Goal: Task Accomplishment & Management: Manage account settings

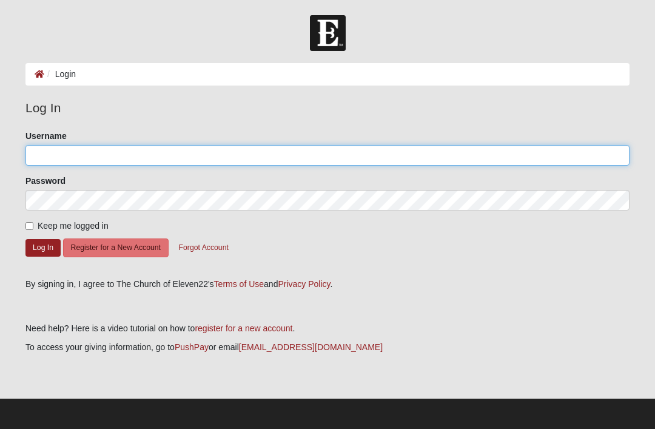
type input "Kendrag"
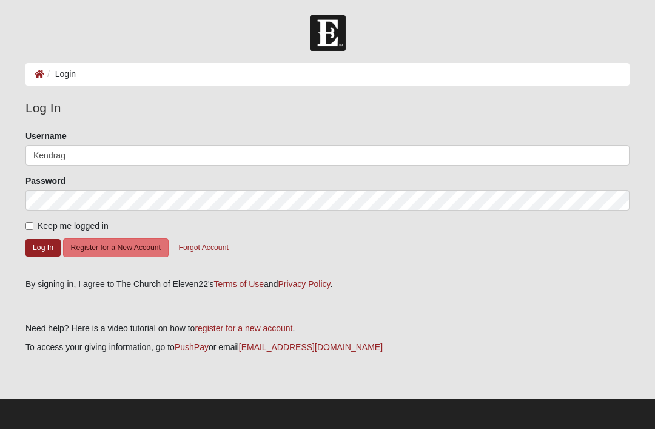
click at [43, 247] on button "Log In" at bounding box center [42, 248] width 35 height 18
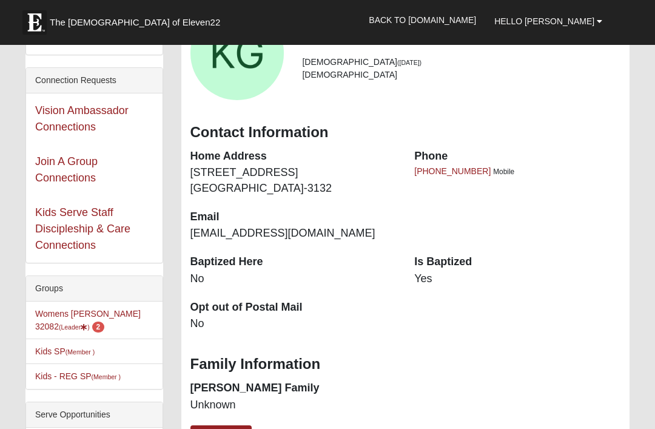
scroll to position [111, 0]
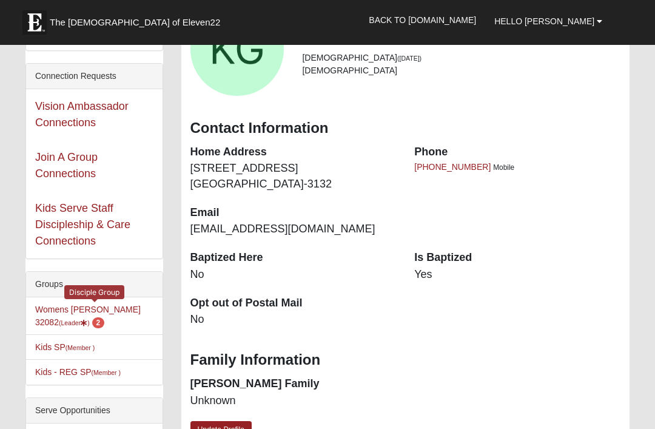
click at [90, 319] on small "(Leader )" at bounding box center [74, 322] width 31 height 7
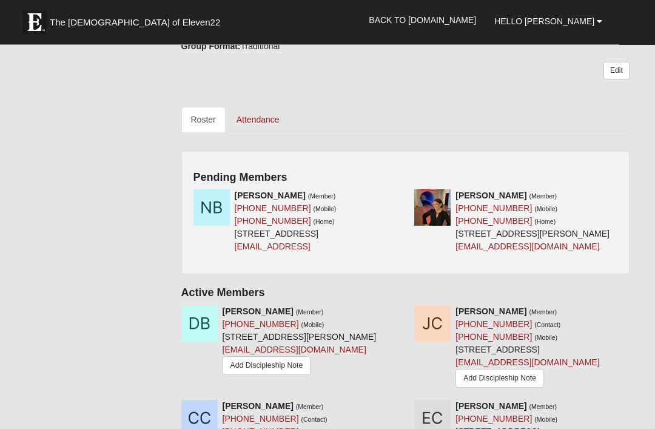
scroll to position [466, 0]
click at [399, 194] on icon at bounding box center [401, 195] width 8 height 8
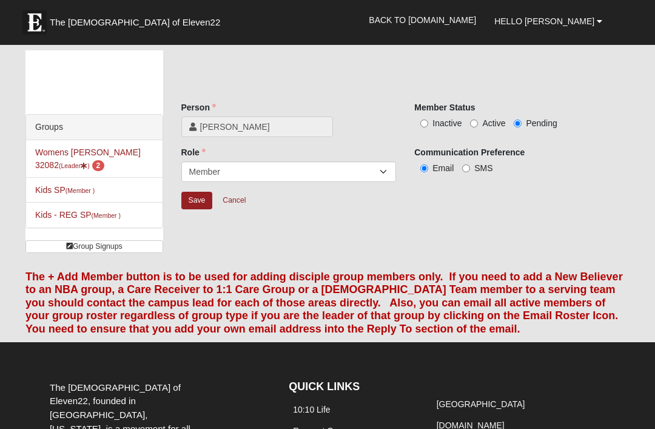
click at [477, 126] on input "Active" at bounding box center [474, 123] width 8 height 8
radio input "true"
click at [194, 204] on input "Save" at bounding box center [197, 201] width 32 height 18
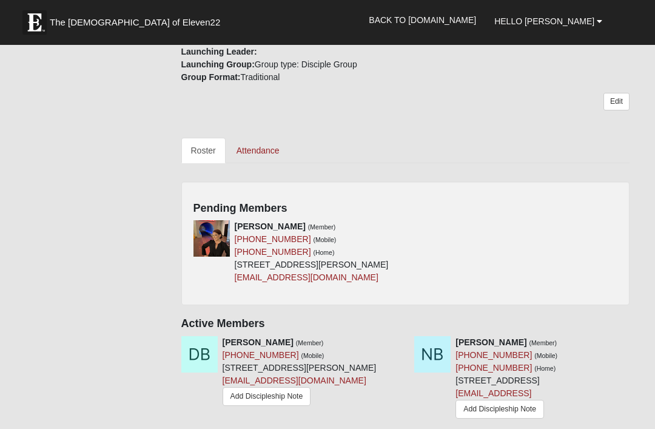
scroll to position [435, 0]
click at [400, 226] on icon at bounding box center [401, 227] width 8 height 8
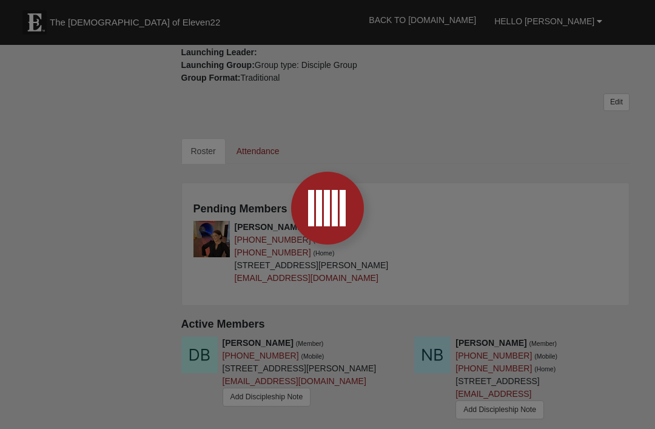
click at [406, 227] on div at bounding box center [327, 214] width 655 height 429
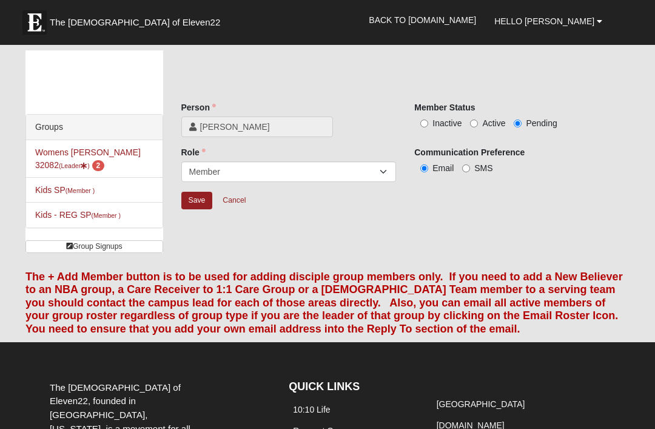
click at [478, 124] on input "Active" at bounding box center [474, 123] width 8 height 8
radio input "true"
click at [199, 199] on input "Save" at bounding box center [197, 201] width 32 height 18
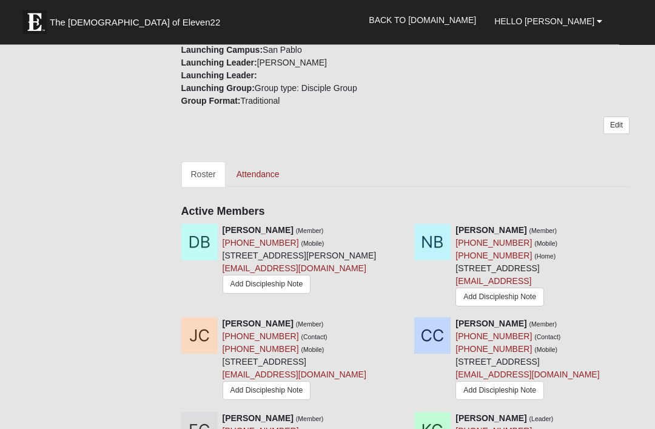
scroll to position [410, 0]
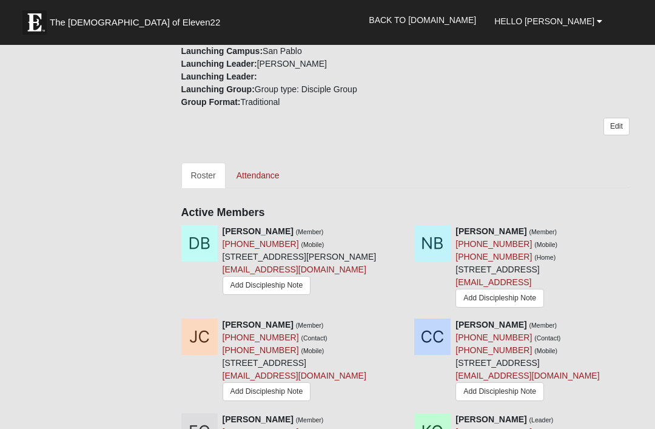
click at [260, 213] on h4 "Active Members" at bounding box center [405, 212] width 449 height 13
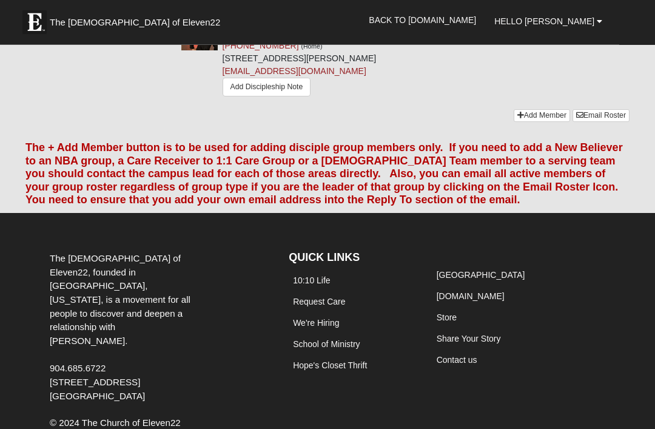
scroll to position [1162, 0]
click at [534, 122] on link "Add Member" at bounding box center [542, 115] width 56 height 13
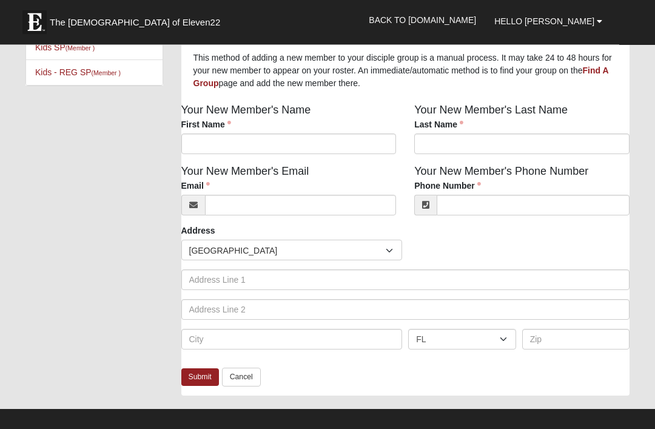
scroll to position [80, 0]
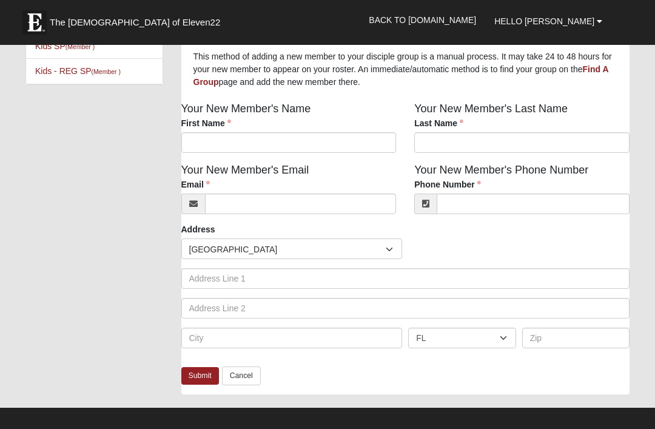
click at [244, 377] on link "Cancel" at bounding box center [241, 375] width 39 height 19
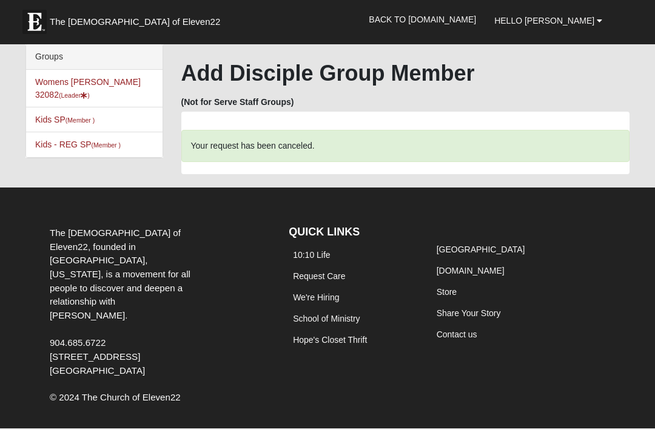
scroll to position [8, 0]
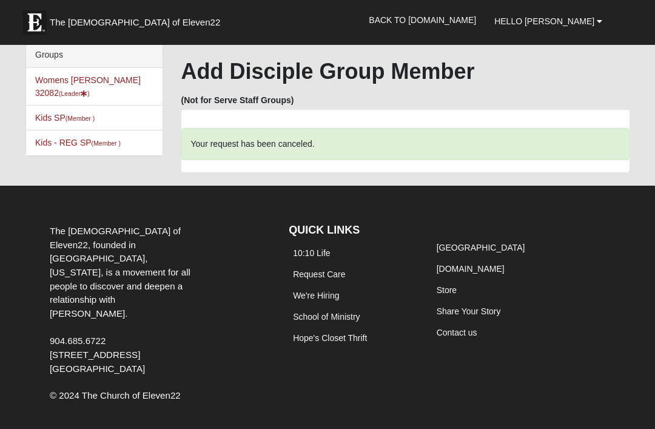
click at [247, 340] on div "The Church of Eleven22, founded in Jacksonville, Florida, is a movement for all…" at bounding box center [160, 311] width 239 height 190
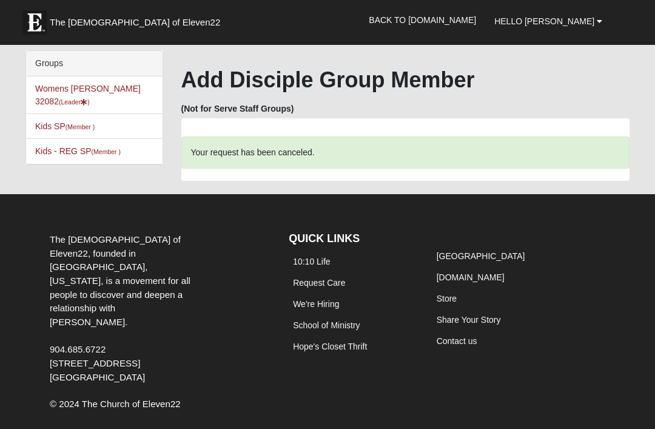
click at [107, 93] on link "Womens Gibbs 32082 (Leader )" at bounding box center [87, 95] width 105 height 22
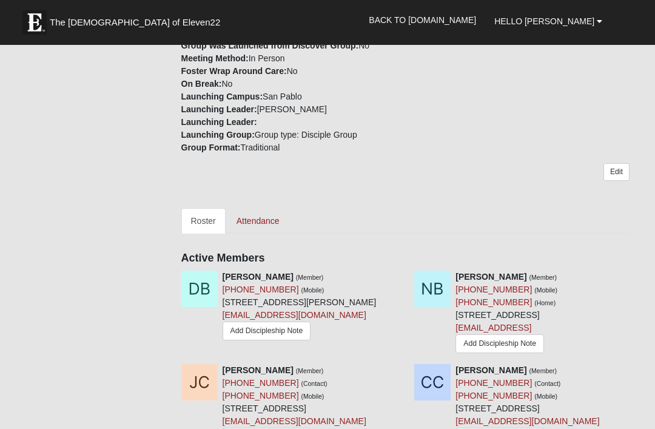
scroll to position [351, 0]
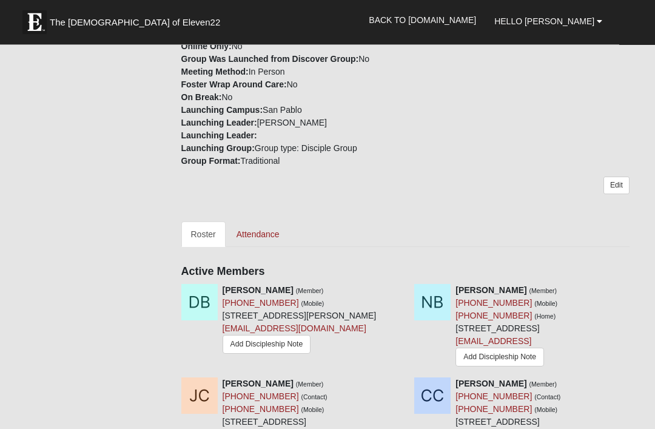
click at [253, 275] on h4 "Active Members" at bounding box center [405, 272] width 449 height 13
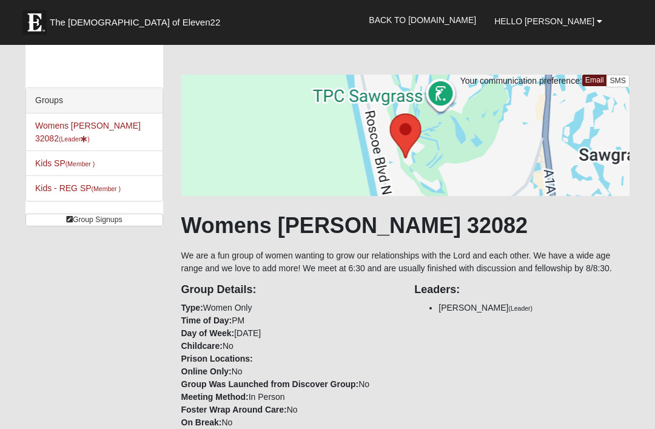
scroll to position [0, 0]
